Goal: Task Accomplishment & Management: Use online tool/utility

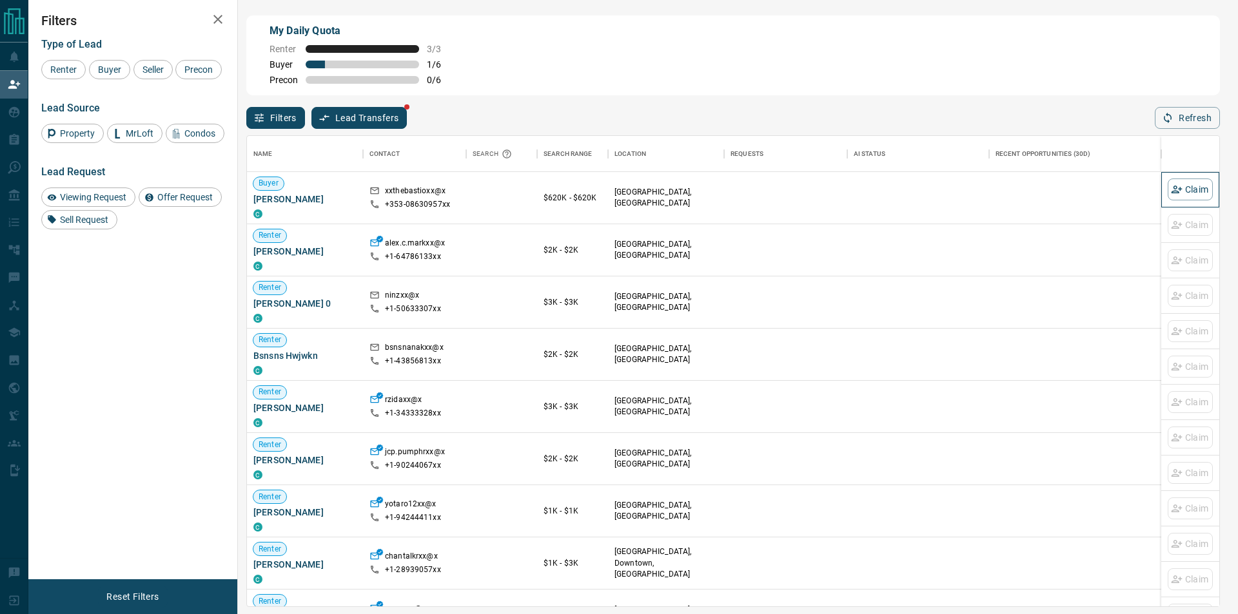
click at [1196, 188] on div "Claim" at bounding box center [1189, 189] width 45 height 35
click at [1187, 190] on button "Claim" at bounding box center [1189, 198] width 45 height 22
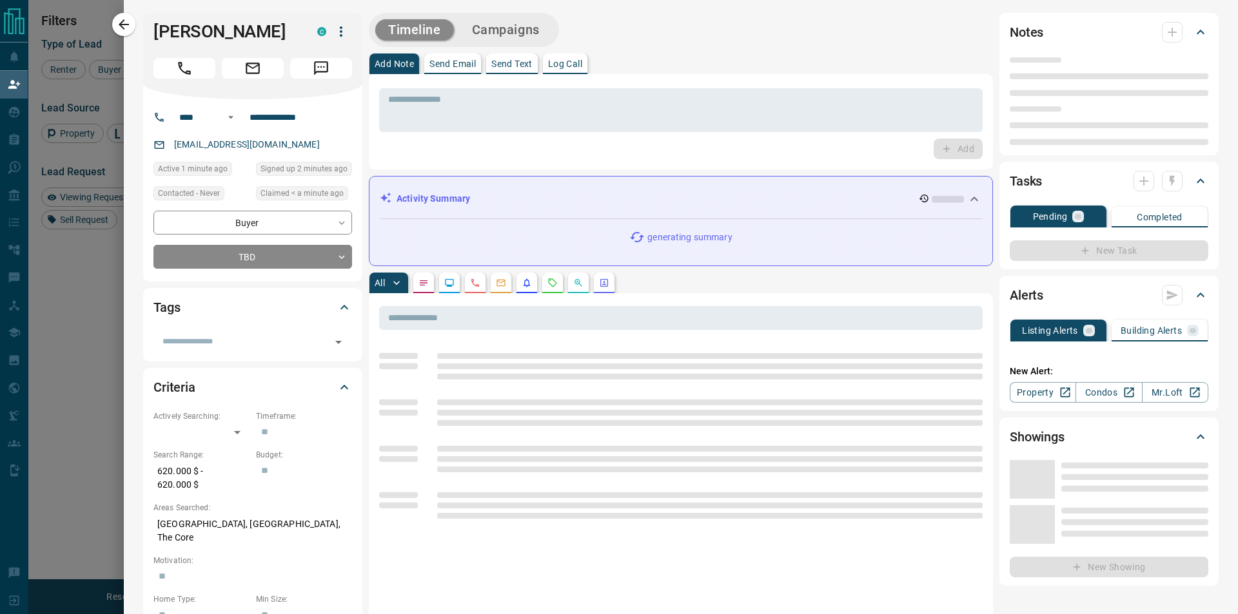
type input "****"
type input "**********"
type input "**"
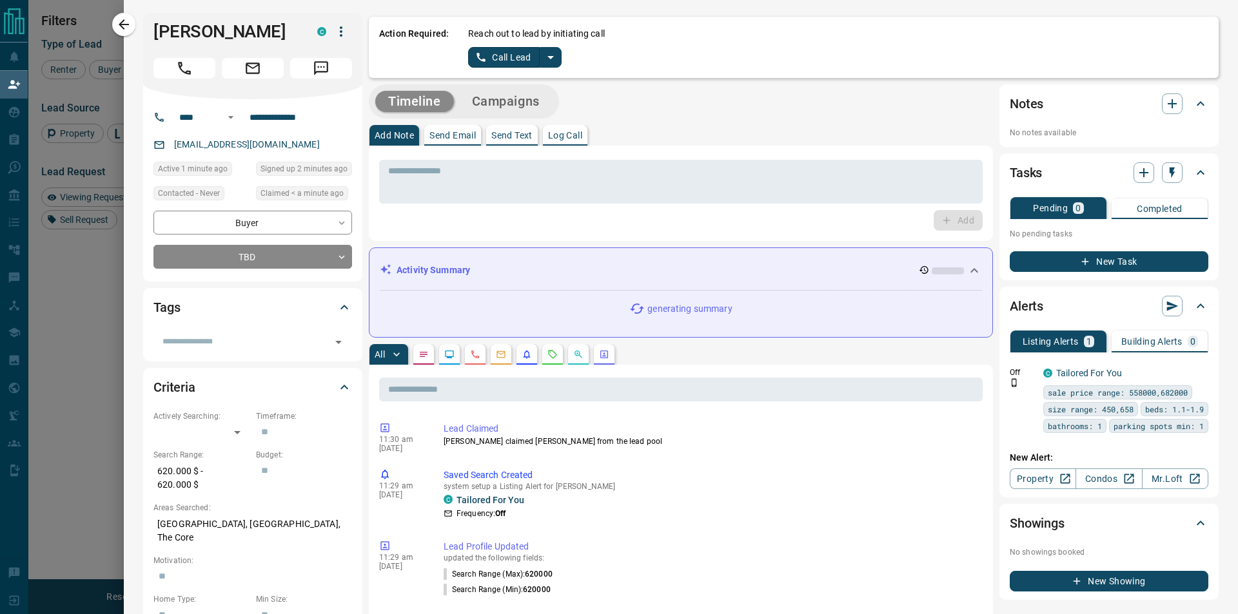
click at [555, 54] on icon "split button" at bounding box center [550, 57] width 15 height 15
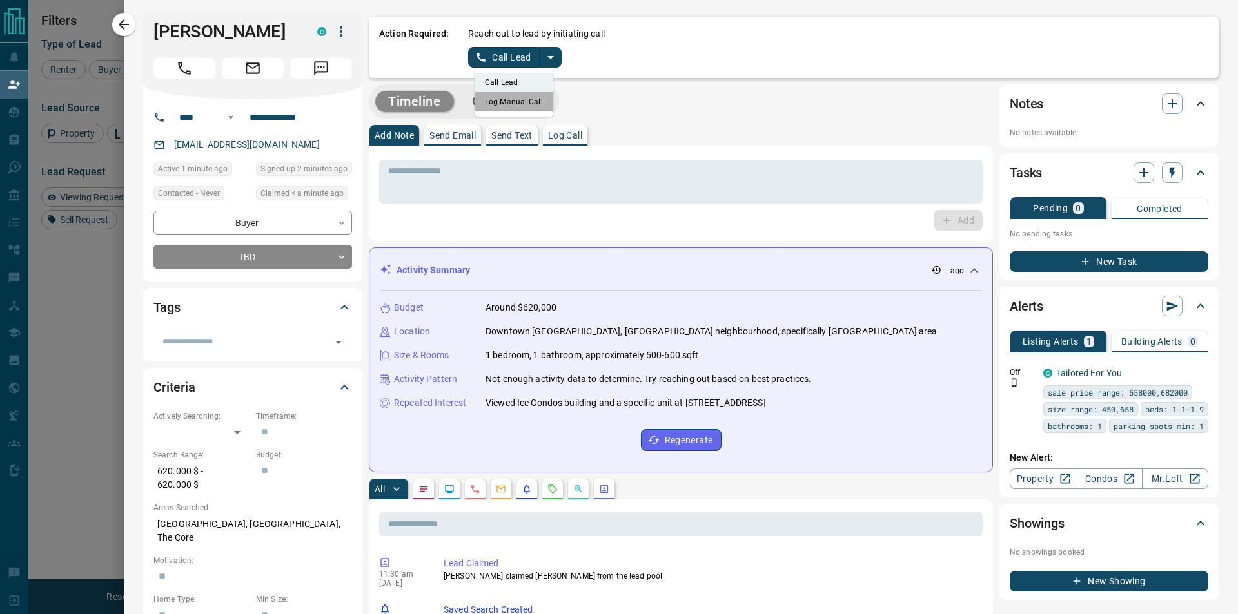
click at [520, 100] on li "Log Manual Call" at bounding box center [513, 101] width 79 height 19
click at [499, 54] on button "Log Manual Call" at bounding box center [510, 57] width 85 height 21
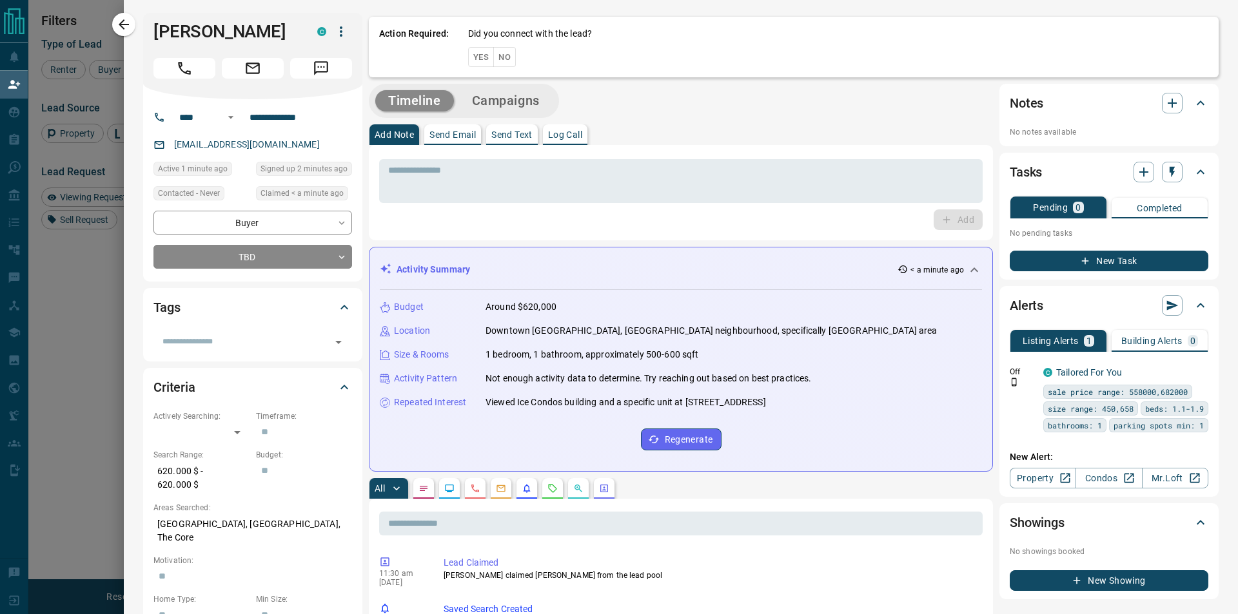
click at [479, 54] on button "Yes" at bounding box center [481, 57] width 26 height 20
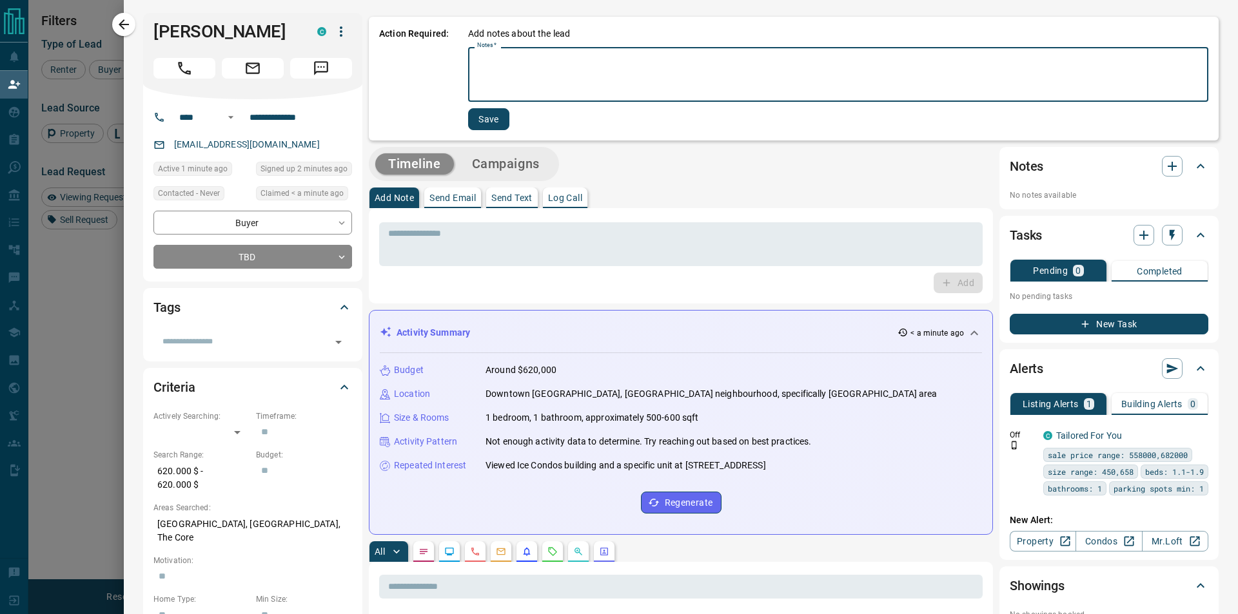
click at [513, 69] on textarea "Notes   *" at bounding box center [838, 75] width 722 height 44
type textarea "*"
type textarea "*********"
click at [473, 127] on button "Save" at bounding box center [488, 119] width 41 height 22
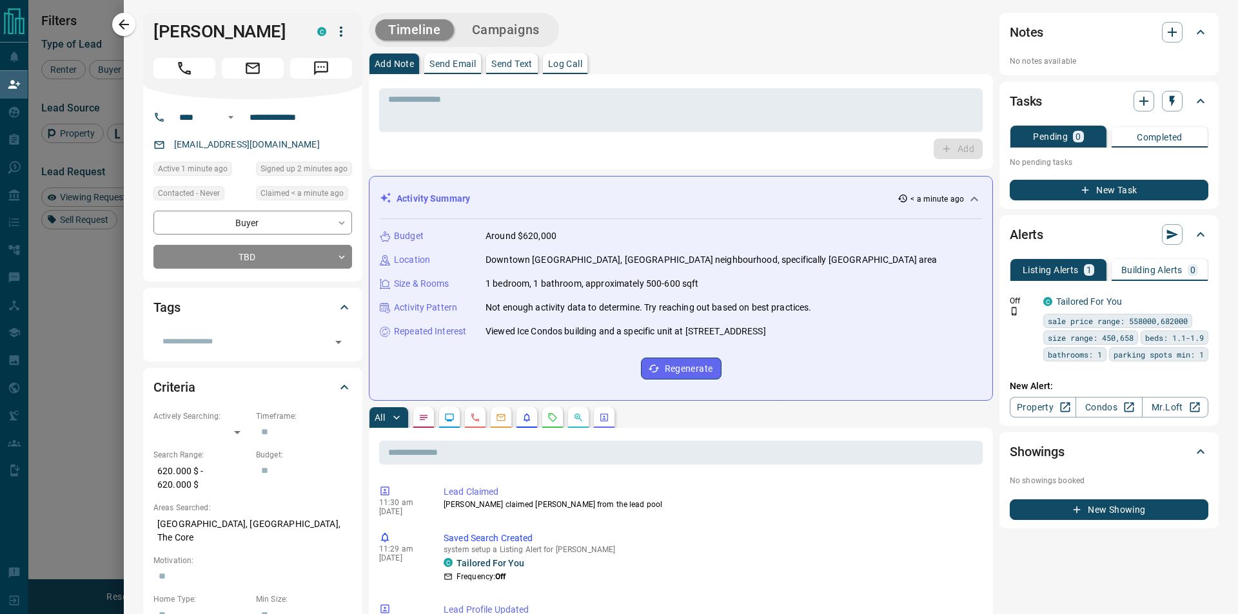
click at [113, 16] on div at bounding box center [619, 307] width 1238 height 614
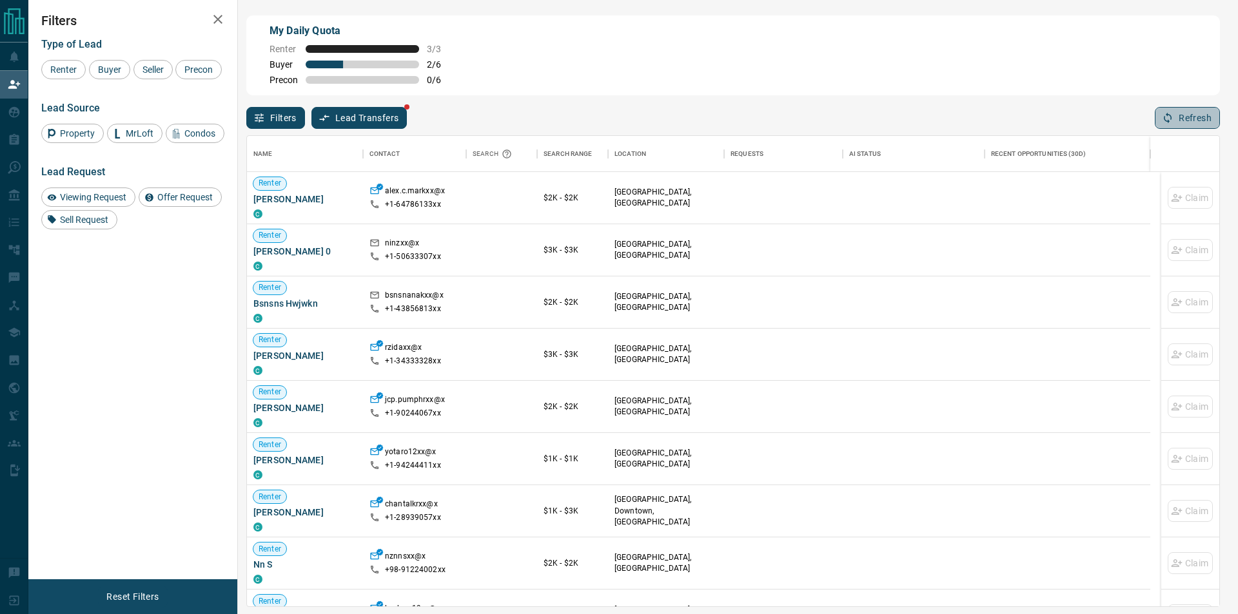
click at [1193, 126] on button "Refresh" at bounding box center [1187, 118] width 65 height 22
click at [1194, 126] on button "Refresh" at bounding box center [1187, 118] width 65 height 22
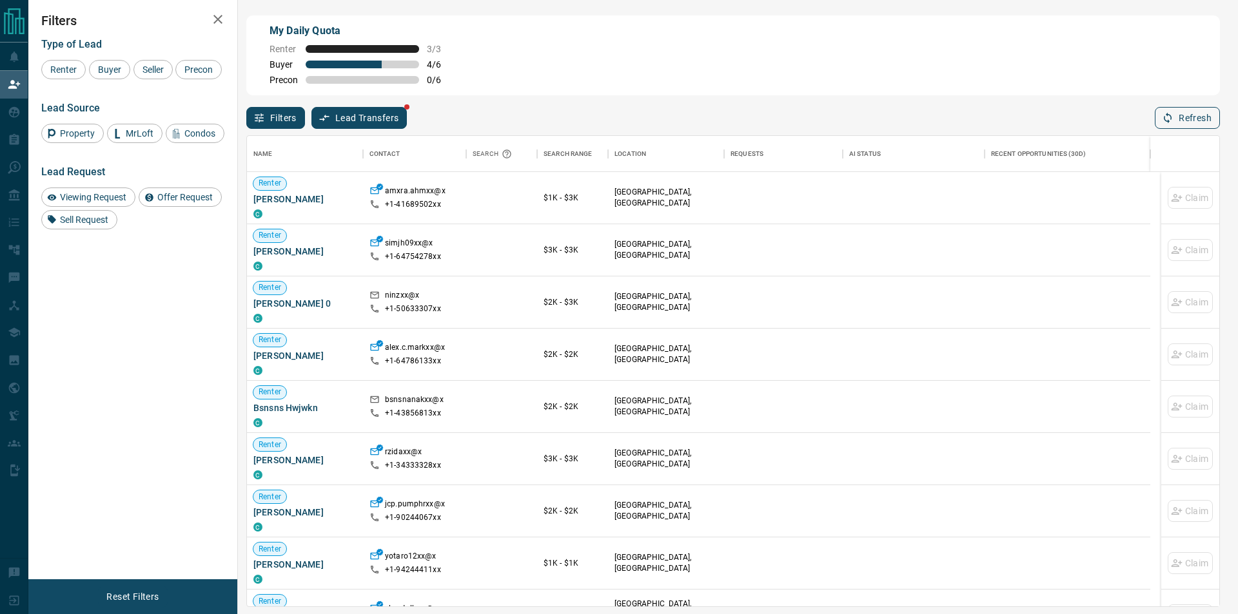
click at [1192, 126] on button "Refresh" at bounding box center [1187, 118] width 65 height 22
click at [1161, 178] on div "Claim" at bounding box center [1190, 198] width 58 height 52
click at [1189, 127] on button "Refresh" at bounding box center [1187, 118] width 65 height 22
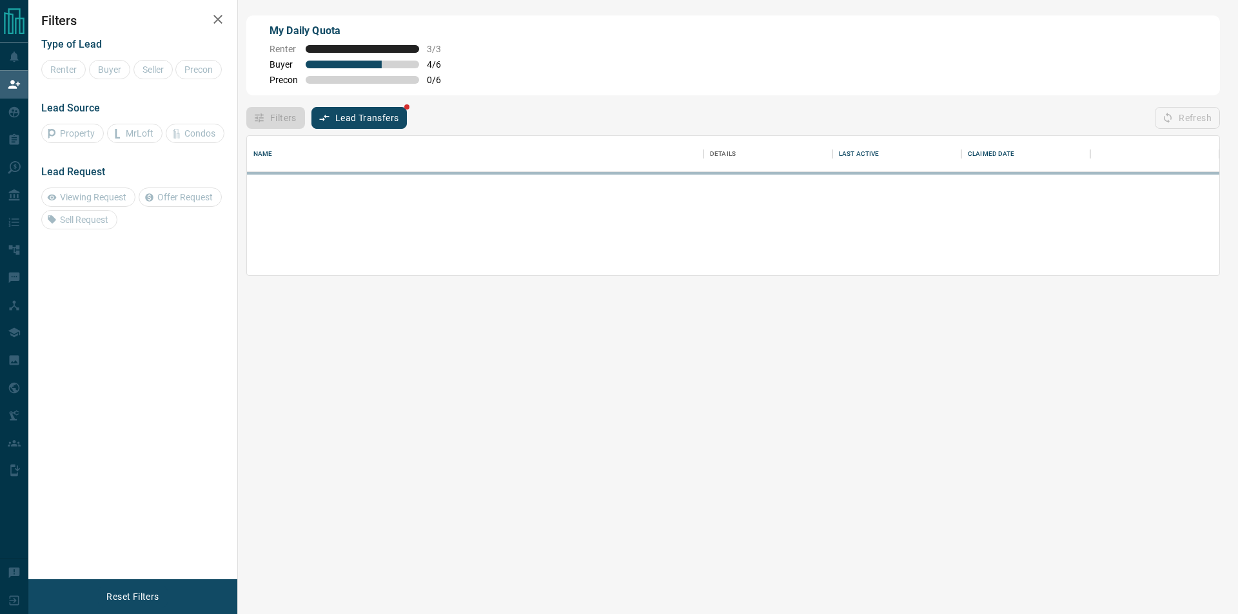
click at [1191, 125] on button "Refresh" at bounding box center [1187, 118] width 65 height 22
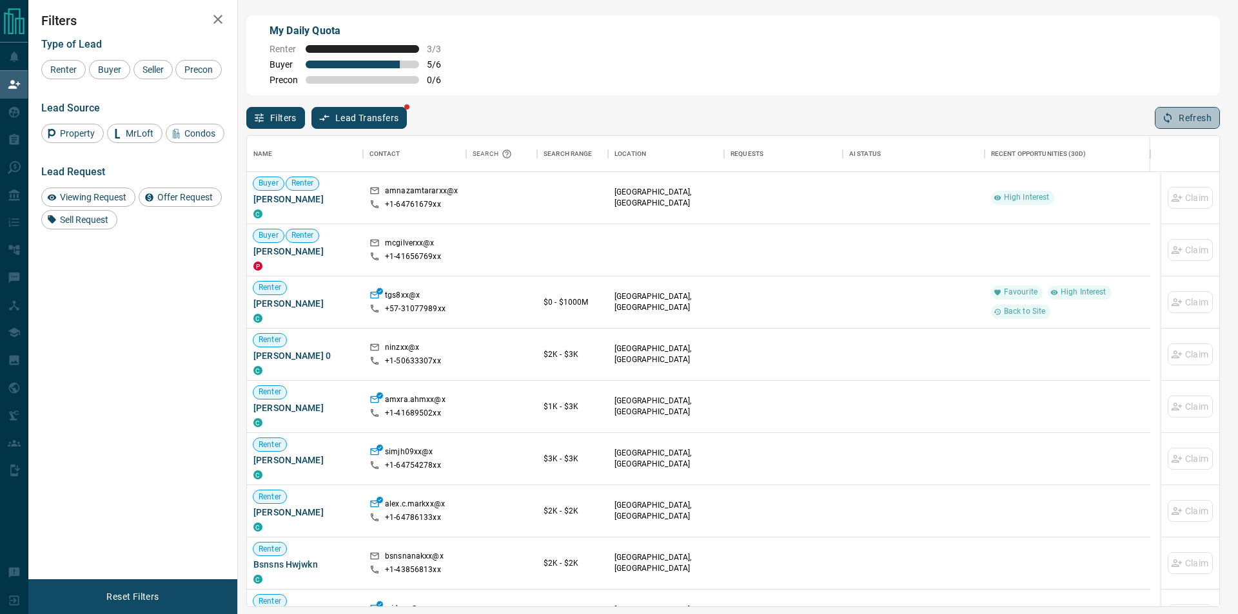
click at [1161, 119] on button "Refresh" at bounding box center [1187, 118] width 65 height 22
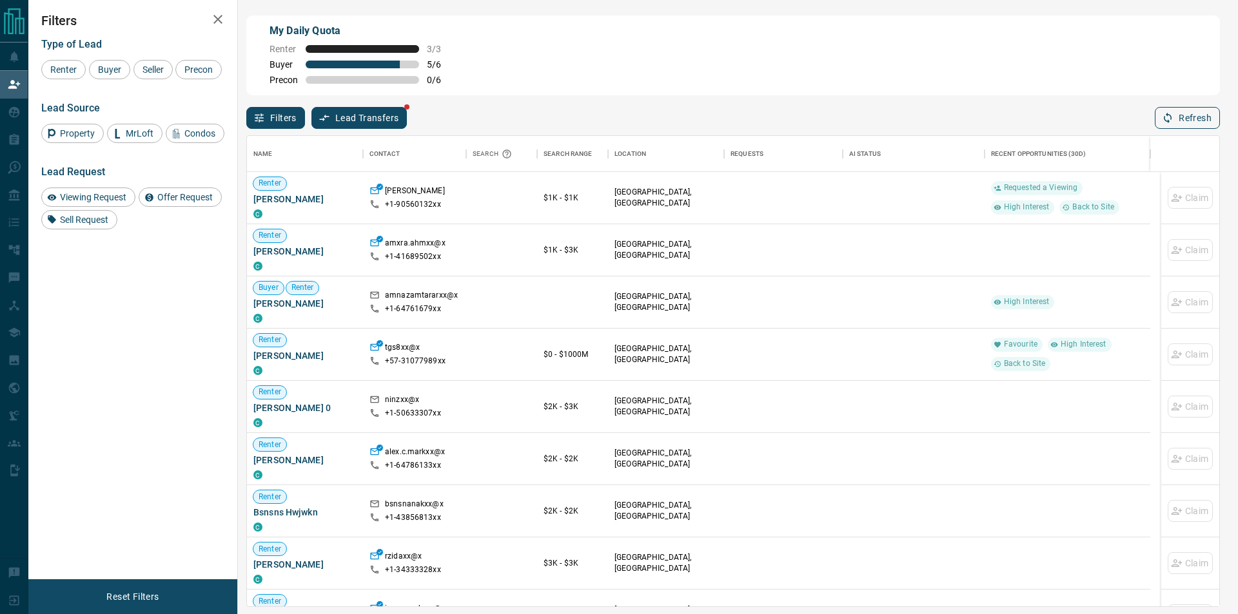
click at [1200, 121] on button "Refresh" at bounding box center [1187, 118] width 65 height 22
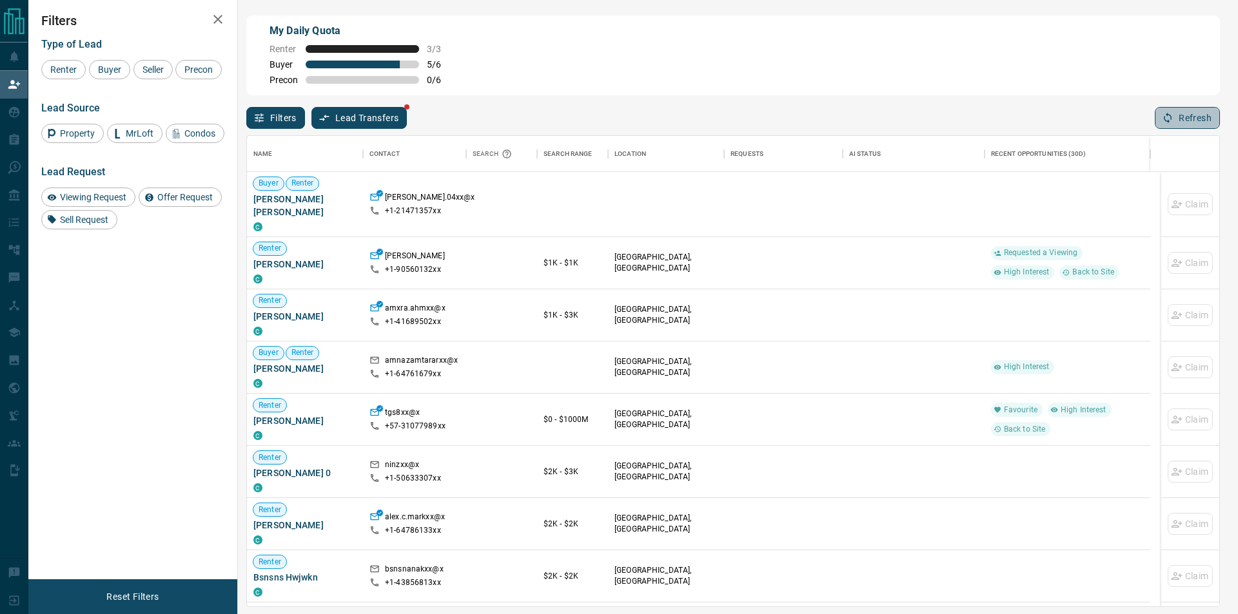
click at [1164, 121] on icon "button" at bounding box center [1168, 118] width 12 height 12
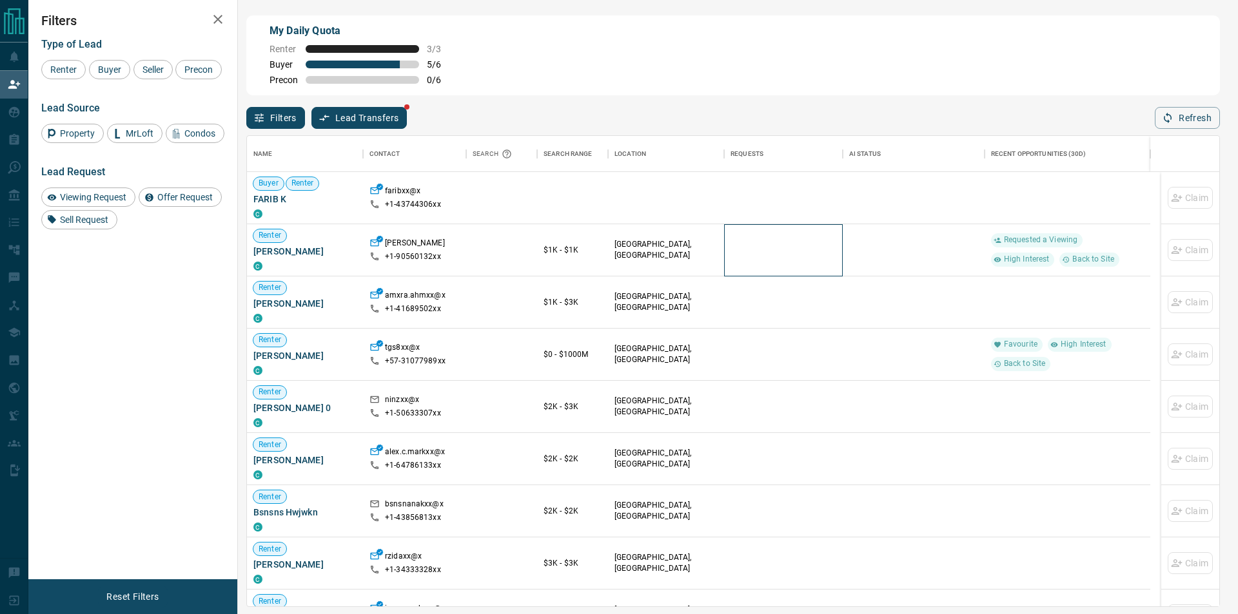
click at [761, 249] on div at bounding box center [783, 250] width 106 height 52
drag, startPoint x: 741, startPoint y: 198, endPoint x: 725, endPoint y: 193, distance: 16.3
click at [736, 196] on div at bounding box center [783, 198] width 106 height 52
click at [1168, 118] on icon "button" at bounding box center [1168, 118] width 12 height 12
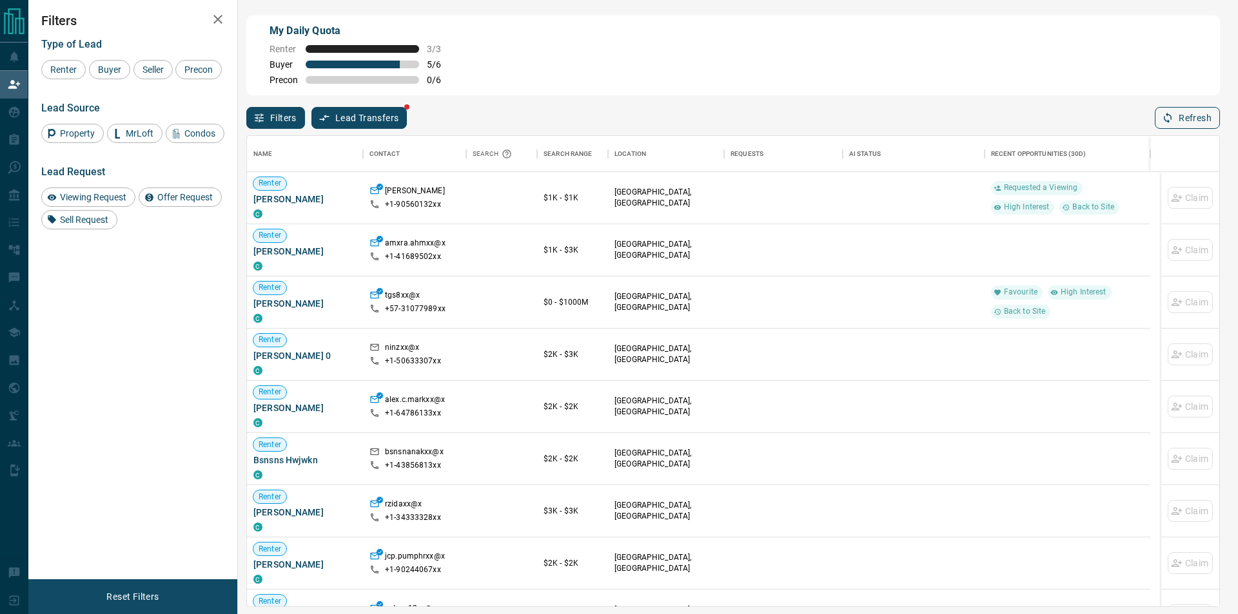
click at [1196, 129] on button "Refresh" at bounding box center [1187, 118] width 65 height 22
click at [1189, 127] on button "Refresh" at bounding box center [1187, 118] width 65 height 22
click at [1193, 122] on button "Refresh" at bounding box center [1187, 118] width 65 height 22
click at [1180, 101] on div "Filters Lead Transfers Refresh" at bounding box center [732, 112] width 973 height 34
click at [1182, 112] on button "Refresh" at bounding box center [1187, 118] width 65 height 22
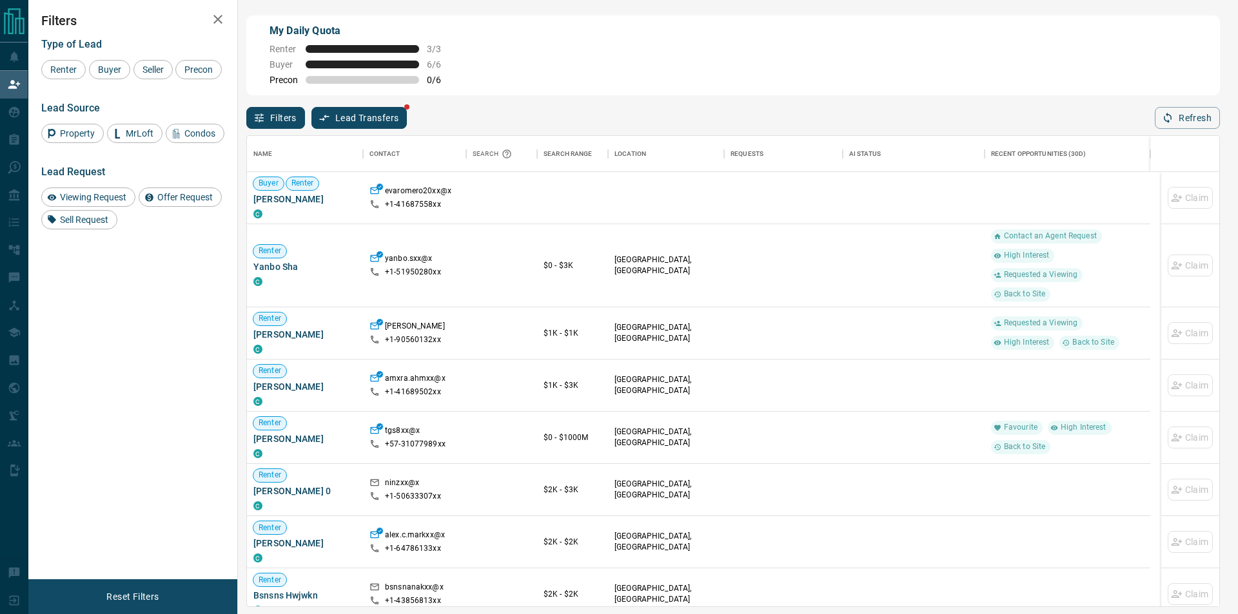
click at [1150, 118] on div "Filters Lead Transfers Refresh" at bounding box center [732, 112] width 973 height 34
click at [1187, 108] on div "Filters Lead Transfers Refresh" at bounding box center [732, 112] width 973 height 34
click at [1187, 120] on button "Refresh" at bounding box center [1187, 118] width 65 height 22
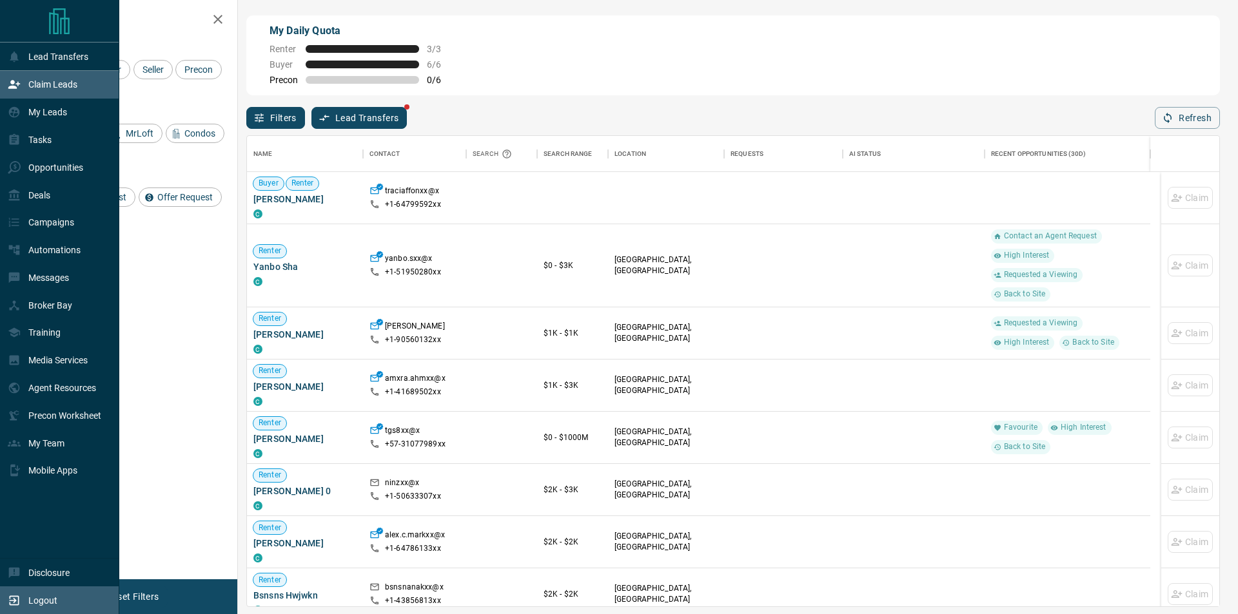
click at [8, 608] on div "Logout" at bounding box center [33, 600] width 50 height 21
